Goal: Navigation & Orientation: Find specific page/section

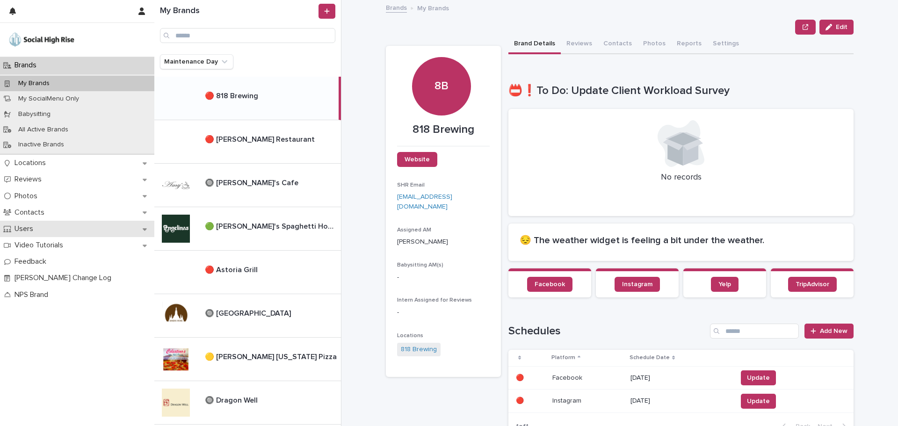
click at [52, 231] on div "Users" at bounding box center [77, 229] width 154 height 16
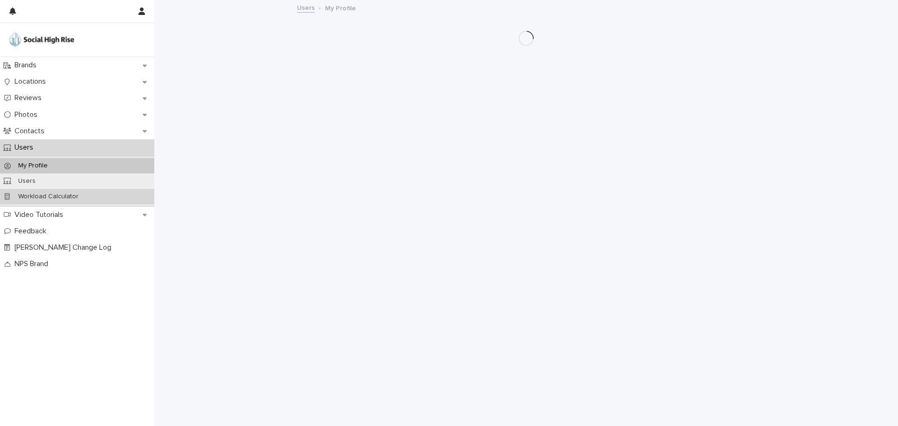
click at [60, 199] on p "Workload Calculator" at bounding box center [48, 197] width 75 height 8
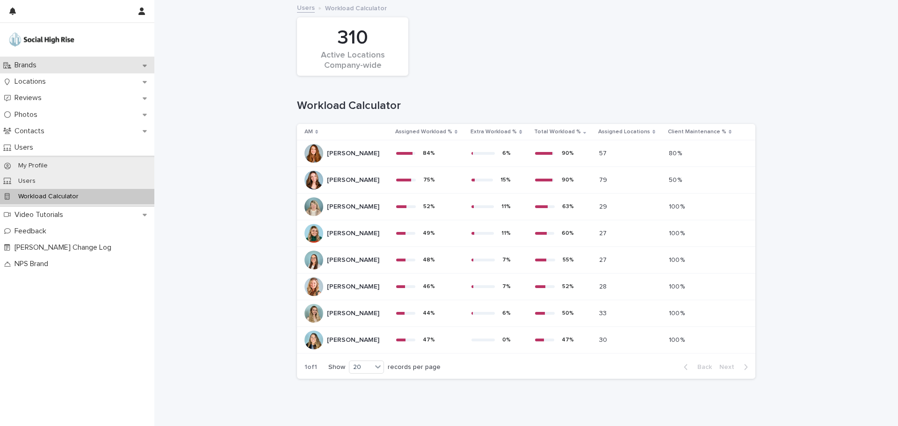
click at [69, 60] on div "Brands" at bounding box center [77, 65] width 154 height 16
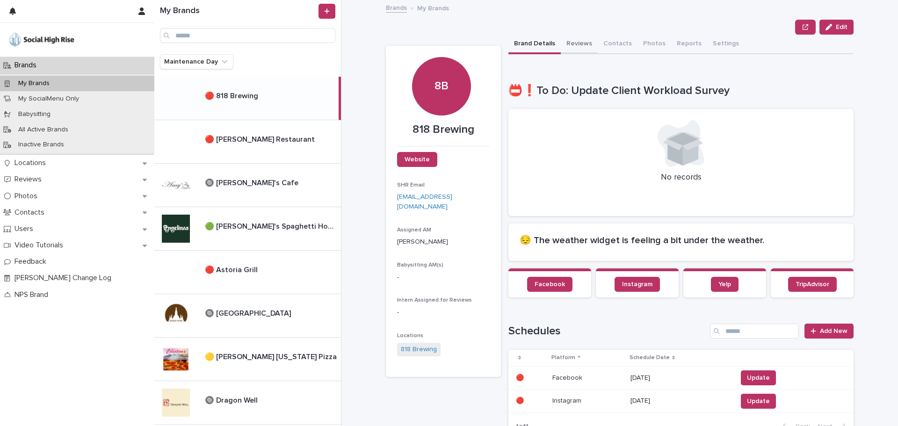
click at [574, 45] on button "Reviews" at bounding box center [579, 45] width 37 height 20
